Goal: Navigation & Orientation: Find specific page/section

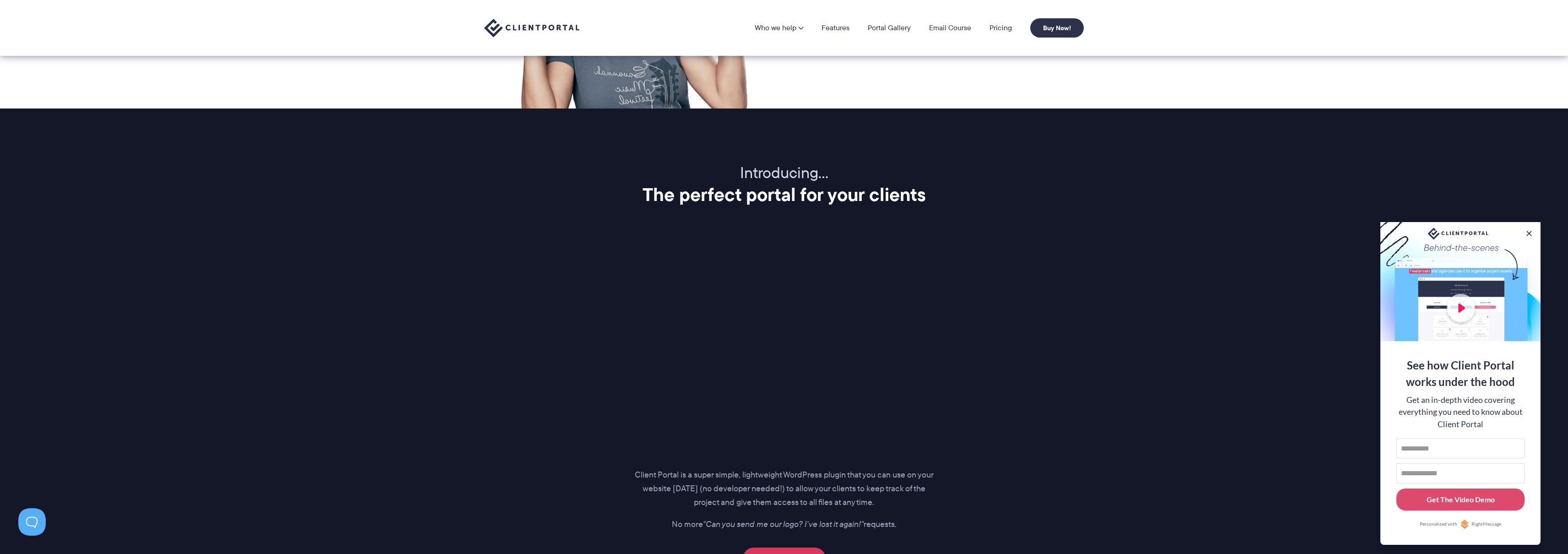
scroll to position [1017, 0]
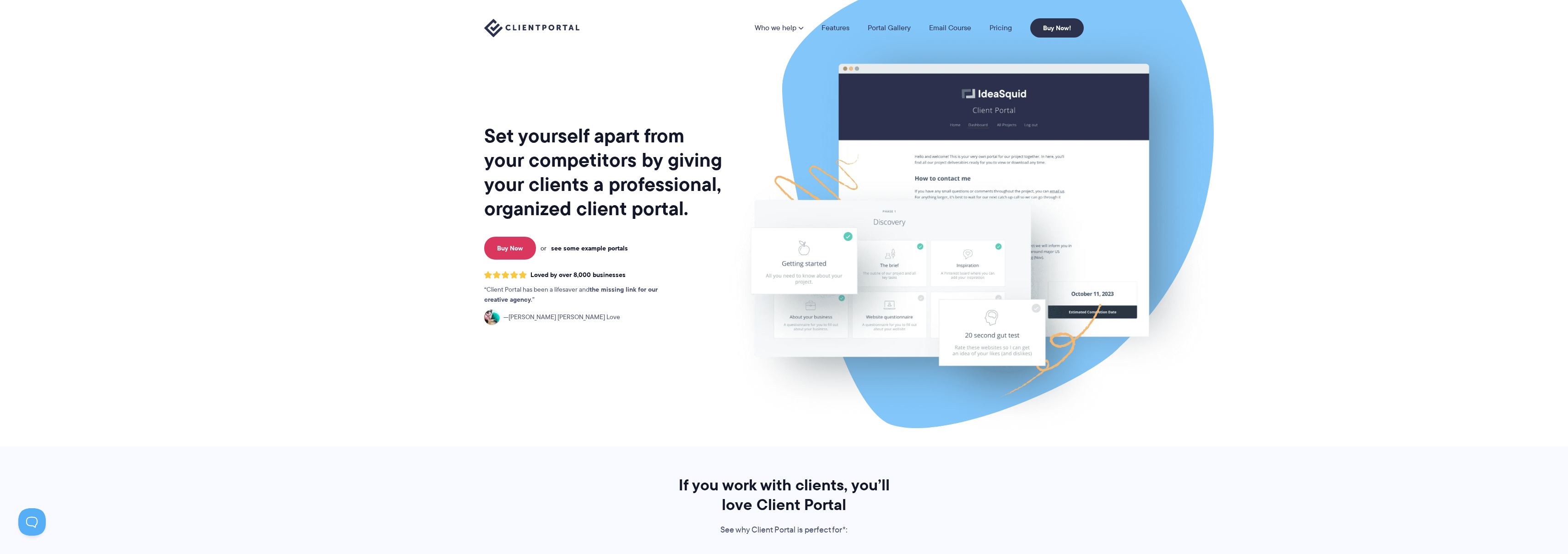
click at [560, 248] on link "see some example portals" at bounding box center [589, 248] width 77 height 8
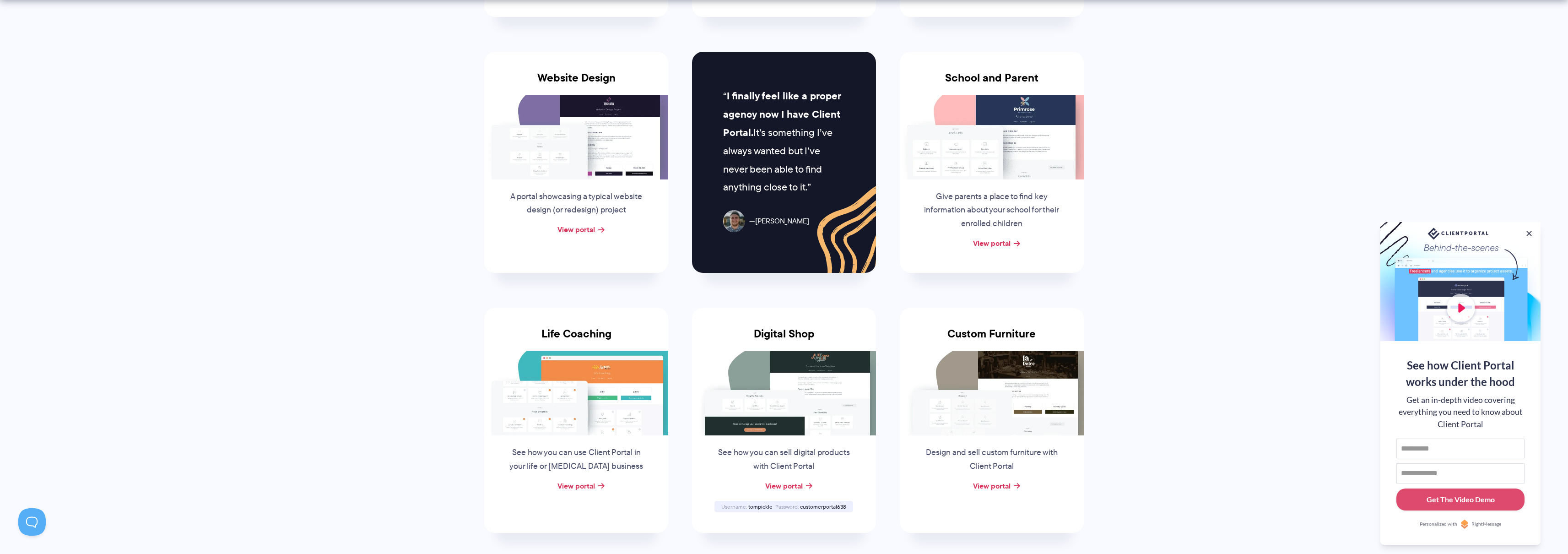
scroll to position [513, 0]
